Goal: Transaction & Acquisition: Subscribe to service/newsletter

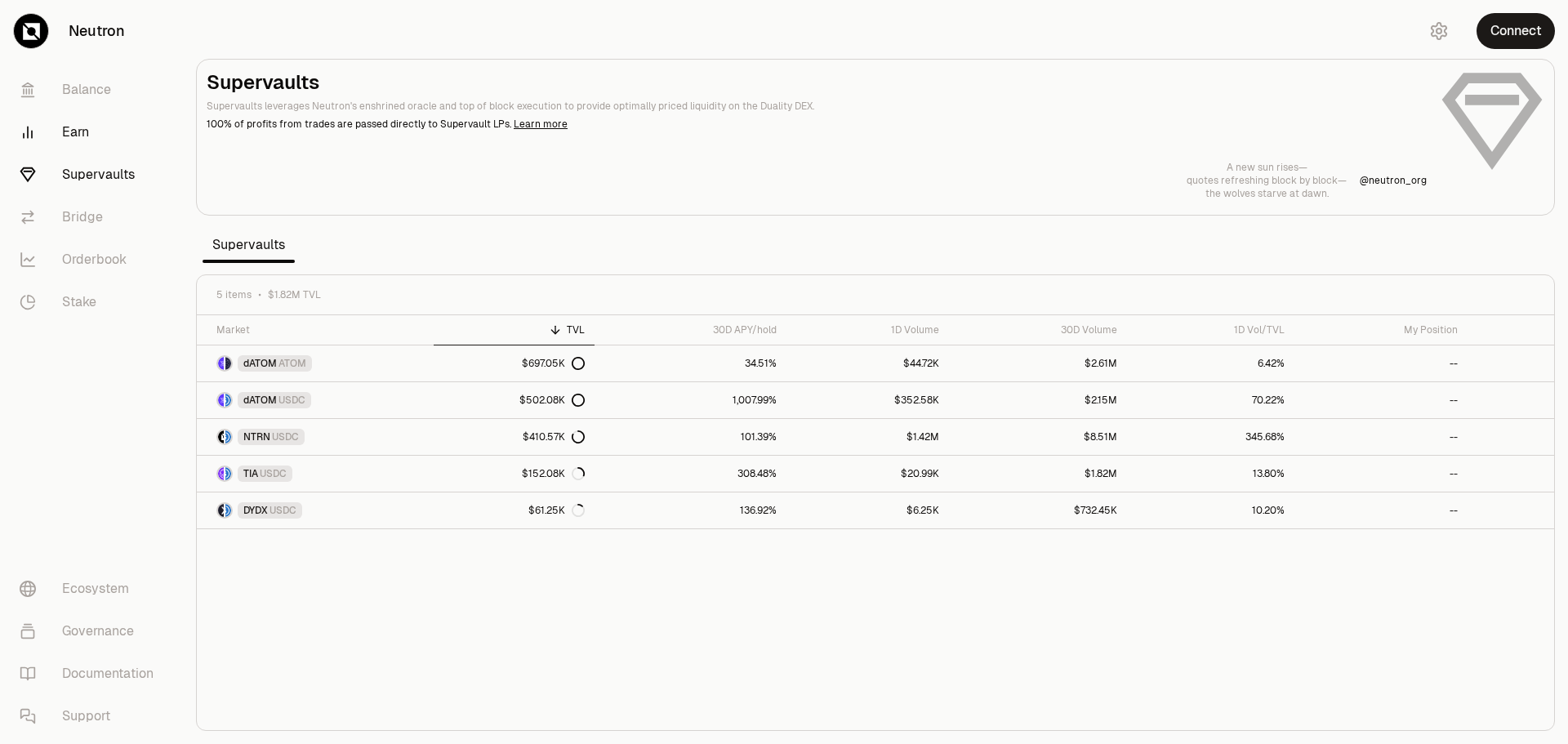
click at [70, 129] on link "Earn" at bounding box center [91, 132] width 169 height 43
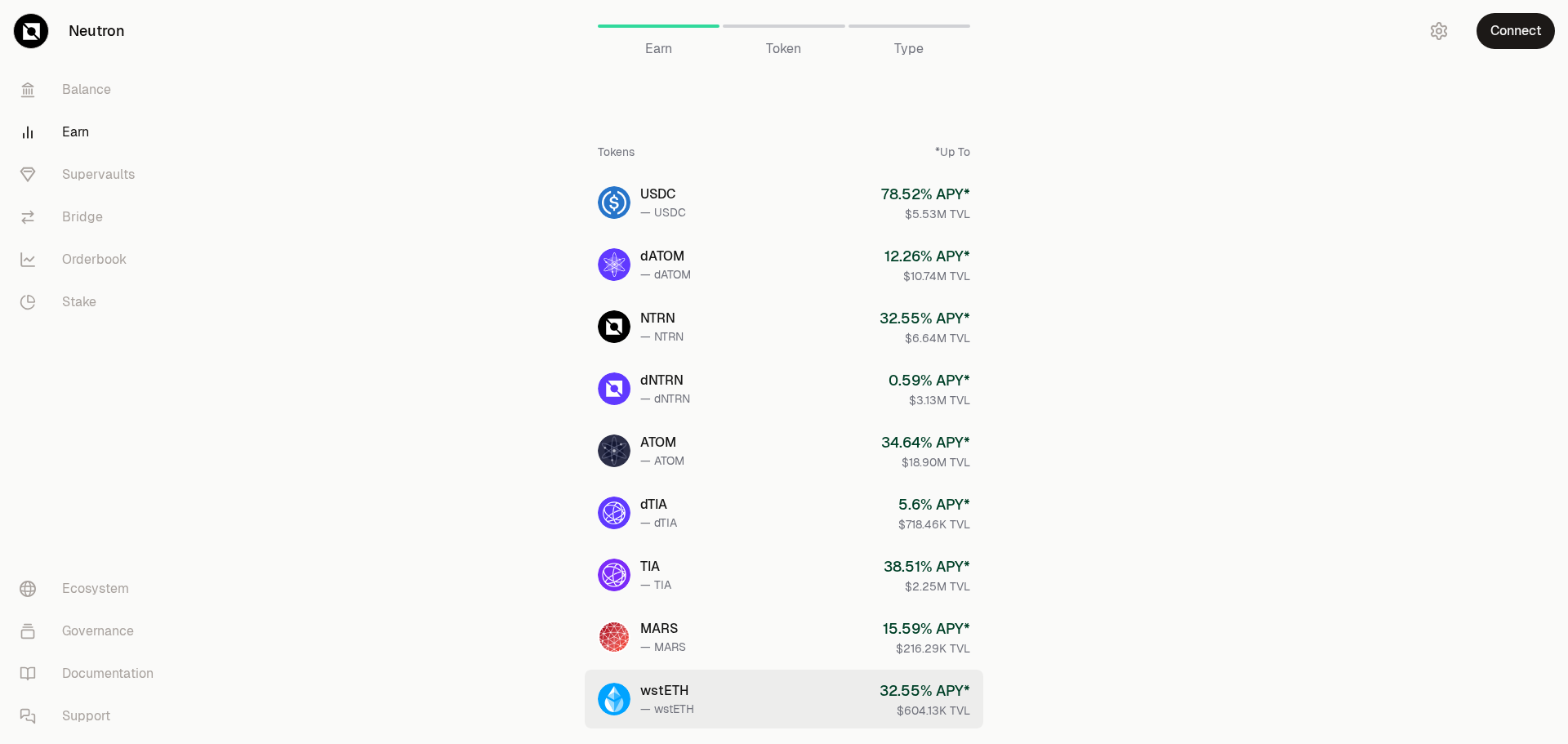
click at [763, 718] on link "wstETH — wstETH 32.55 % APY* $604.13K TVL" at bounding box center [784, 698] width 398 height 58
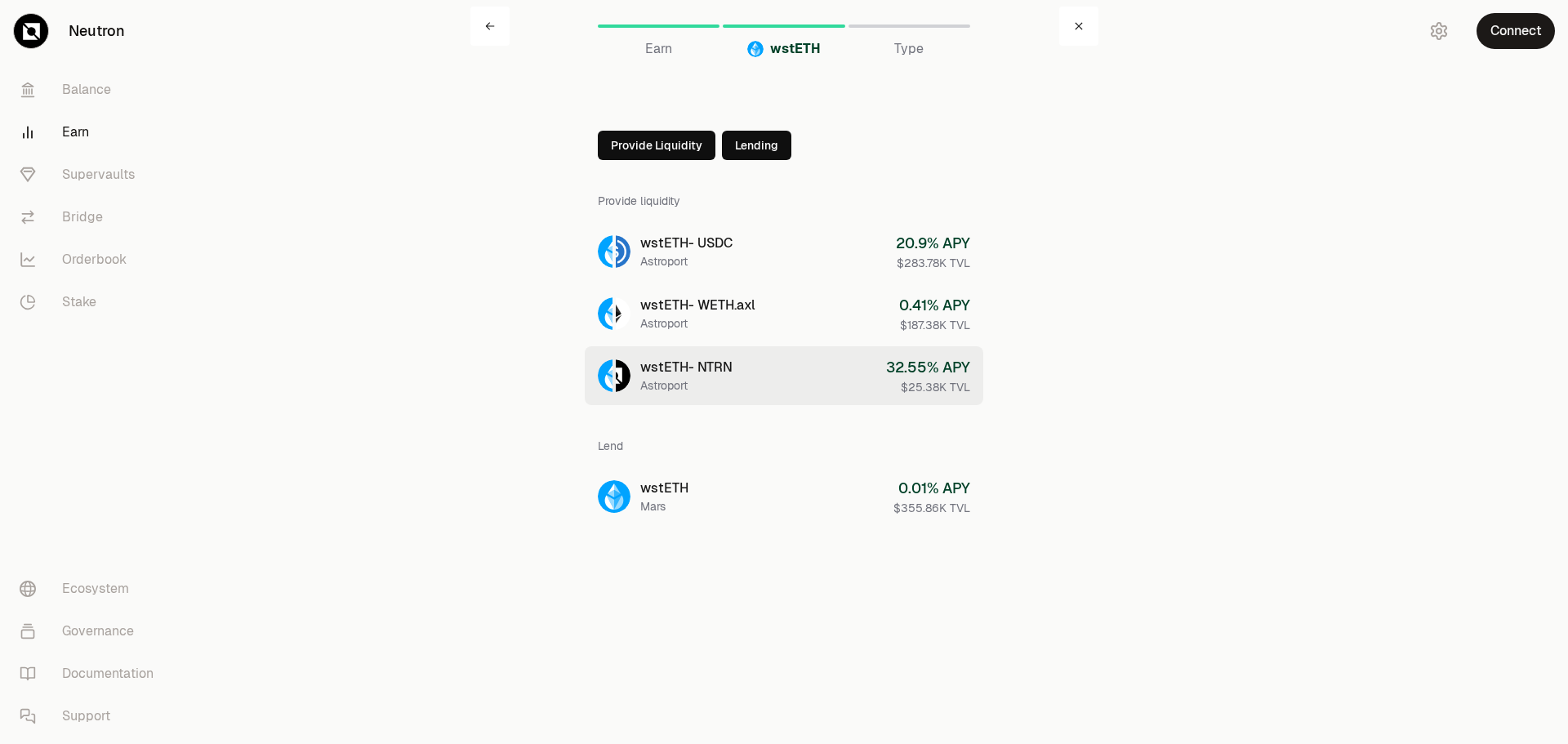
click at [816, 369] on link "wstETH - NTRN Astroport 32.55 % APY $25.38K TVL" at bounding box center [784, 374] width 398 height 58
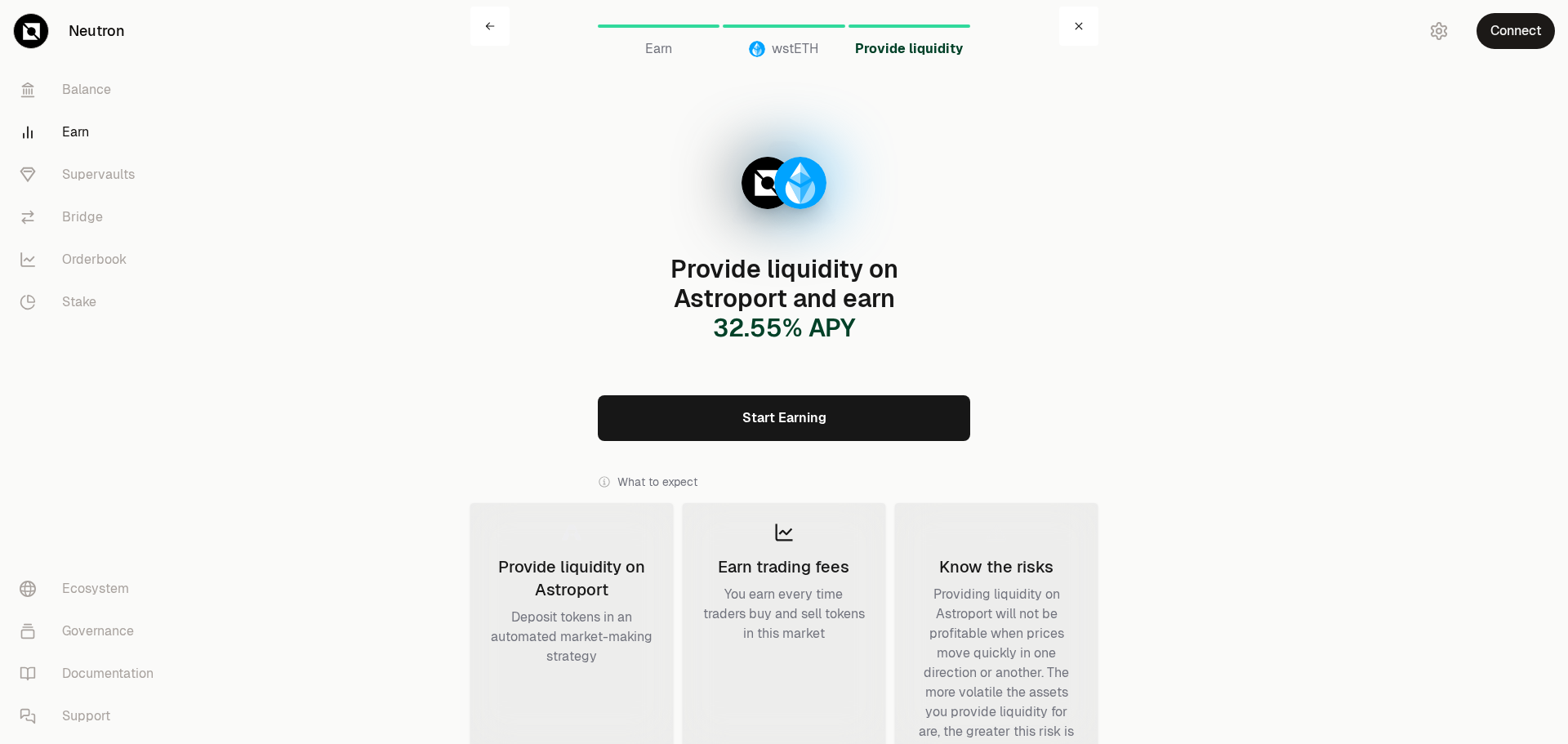
click at [824, 415] on link "Start Earning" at bounding box center [784, 418] width 373 height 46
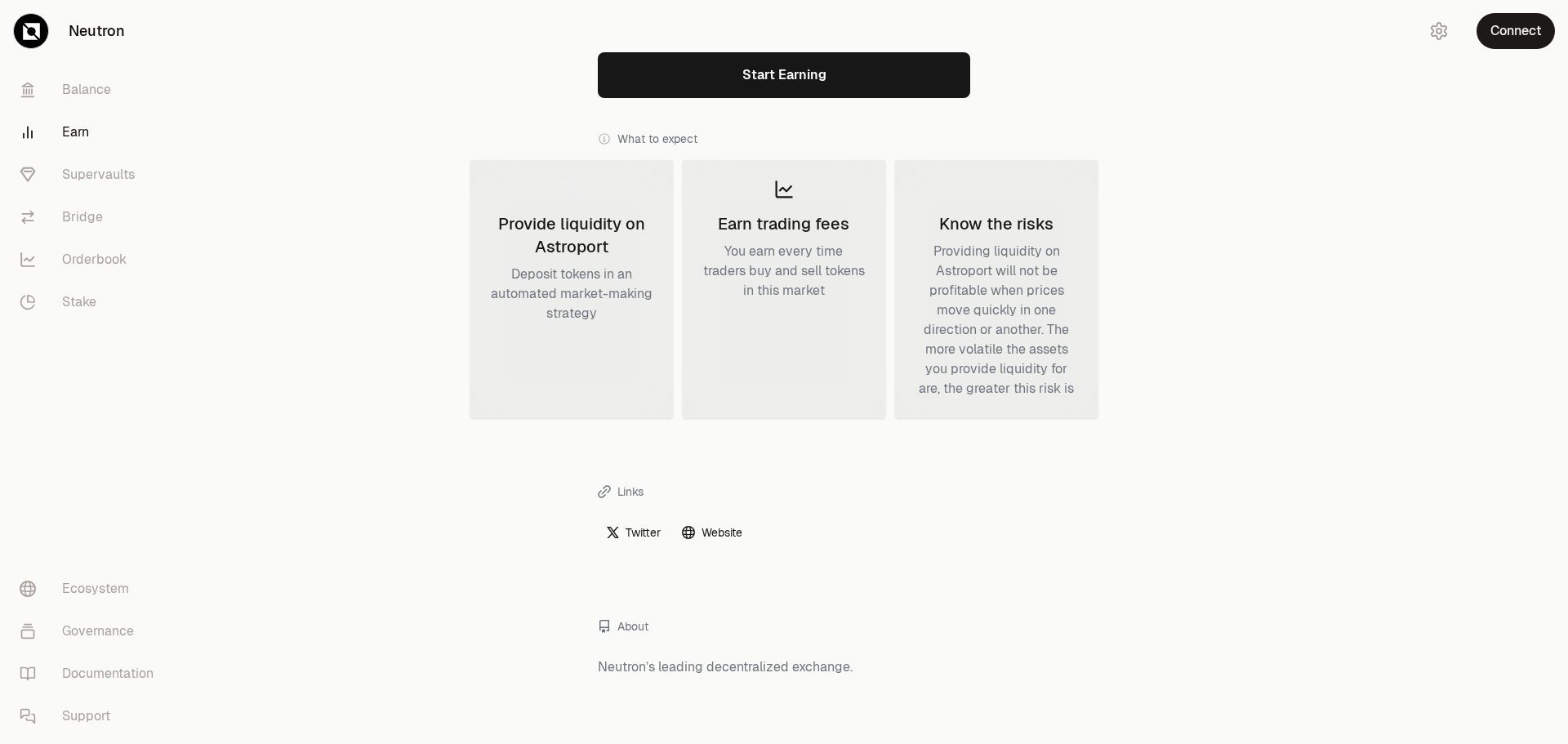
scroll to position [351, 0]
